Goal: Check status: Check status

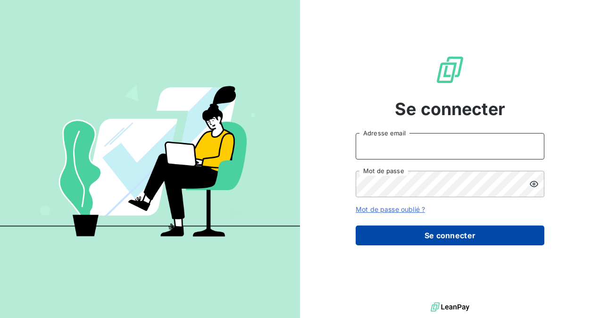
type input "[PERSON_NAME][EMAIL_ADDRESS][DOMAIN_NAME]"
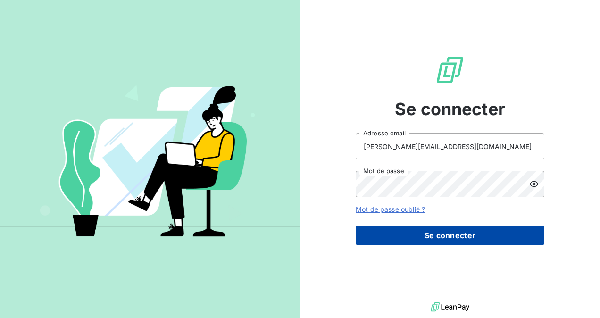
click at [405, 238] on button "Se connecter" at bounding box center [450, 235] width 189 height 20
click at [491, 235] on button "Se connecter" at bounding box center [450, 235] width 189 height 20
click at [437, 235] on button "Se connecter" at bounding box center [450, 235] width 189 height 20
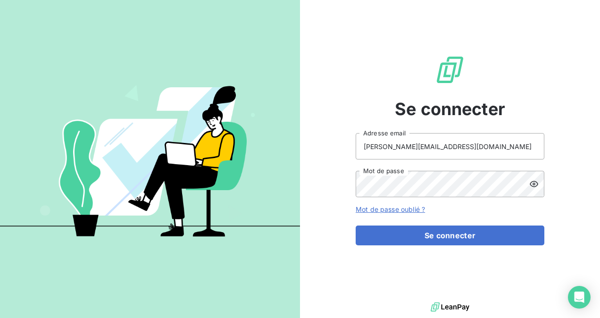
click at [535, 182] on icon at bounding box center [533, 183] width 9 height 9
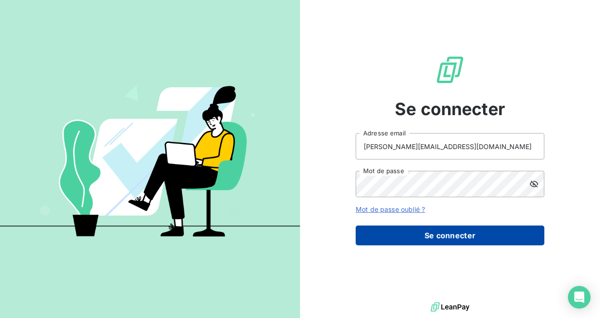
click at [462, 234] on button "Se connecter" at bounding box center [450, 235] width 189 height 20
click at [464, 231] on button "Se connecter" at bounding box center [450, 235] width 189 height 20
click at [465, 228] on button "Se connecter" at bounding box center [450, 235] width 189 height 20
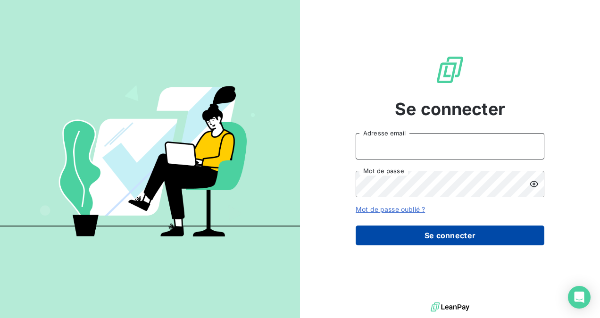
type input "[PERSON_NAME][EMAIL_ADDRESS][DOMAIN_NAME]"
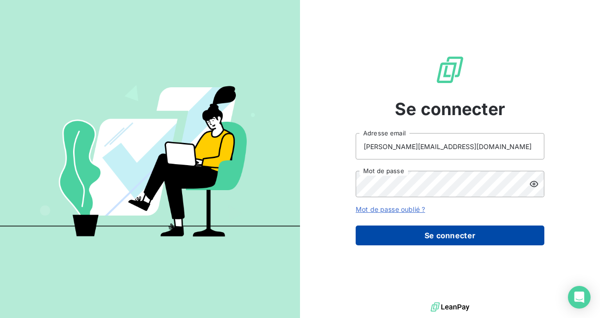
click at [458, 231] on button "Se connecter" at bounding box center [450, 235] width 189 height 20
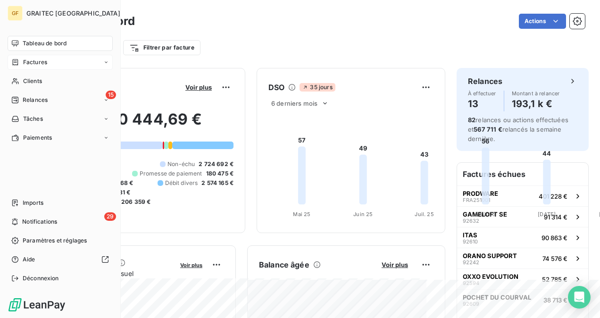
click at [35, 62] on span "Factures" at bounding box center [35, 62] width 24 height 8
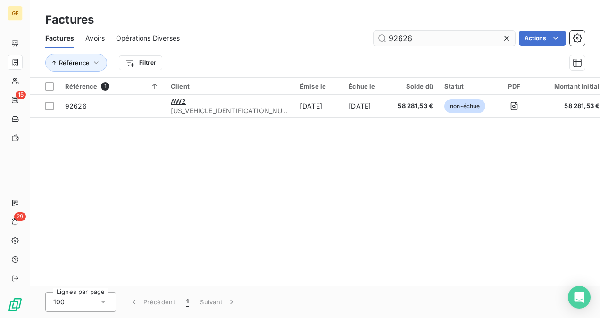
drag, startPoint x: 398, startPoint y: 41, endPoint x: 468, endPoint y: 42, distance: 69.8
click at [468, 42] on input "92626" at bounding box center [443, 38] width 141 height 15
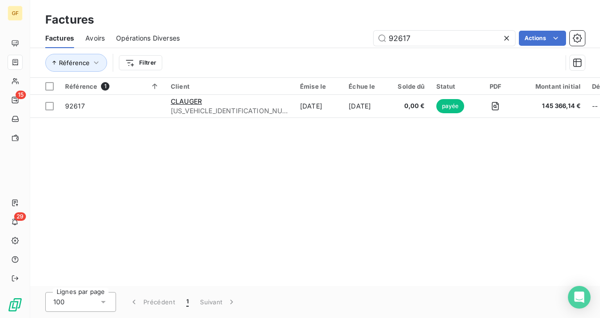
type input "92617"
